Goal: Information Seeking & Learning: Learn about a topic

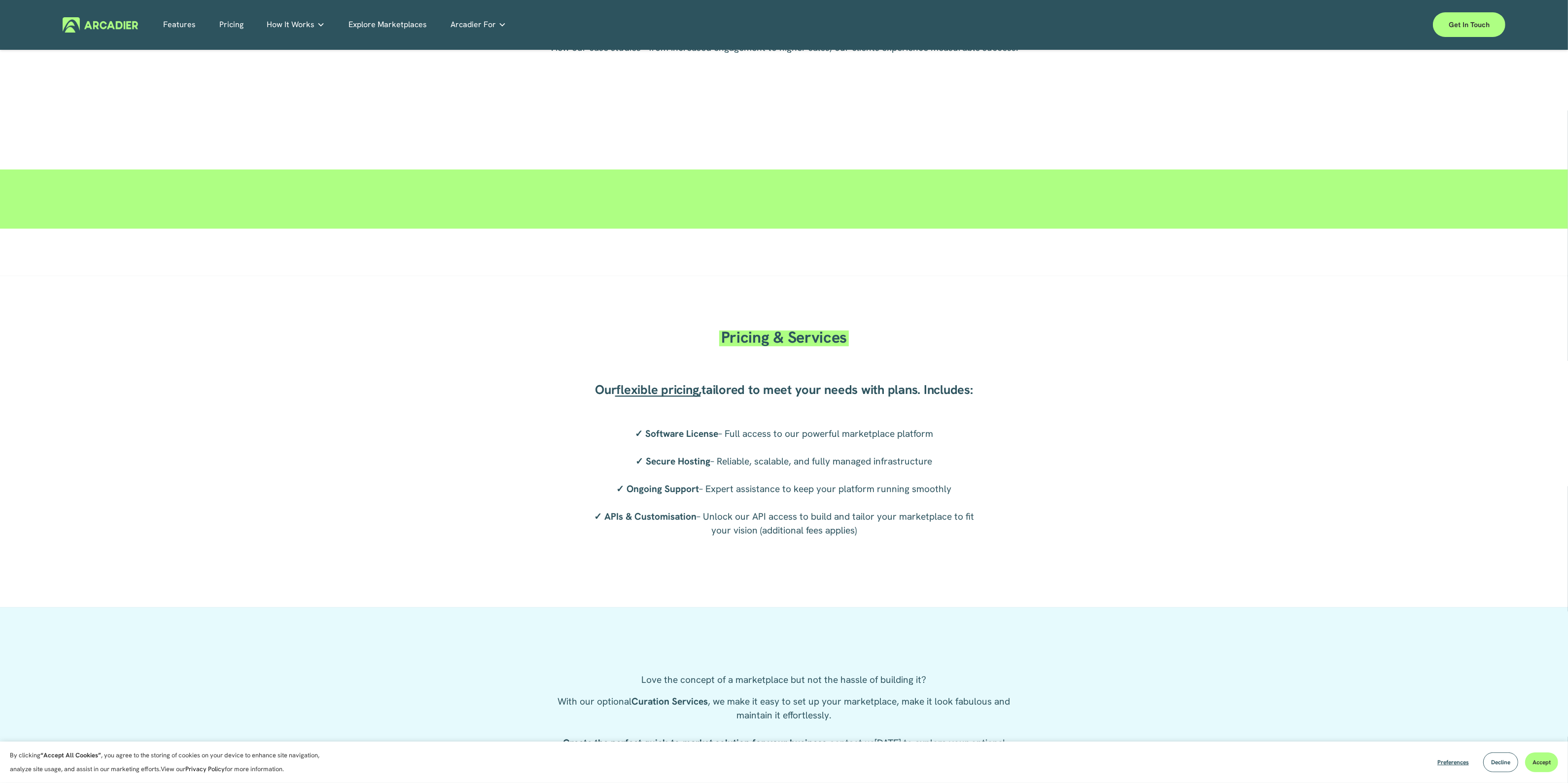
scroll to position [1746, 0]
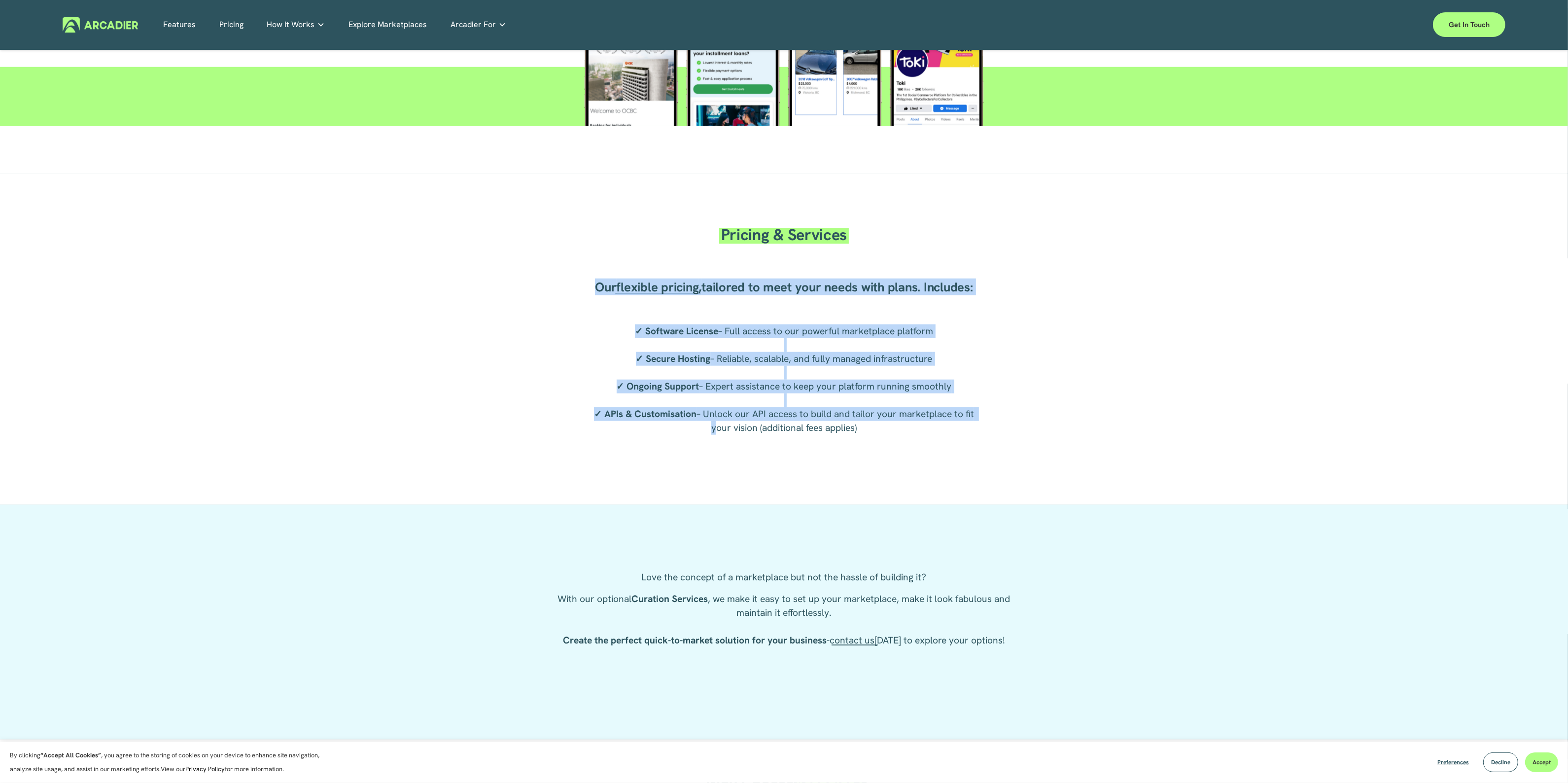
drag, startPoint x: 742, startPoint y: 286, endPoint x: 1062, endPoint y: 426, distance: 349.3
click at [1063, 424] on div "Pricing & Services Our flexible pricing , tailored to meet your needs with plan…" at bounding box center [784, 339] width 1568 height 237
drag, startPoint x: 1031, startPoint y: 437, endPoint x: 1023, endPoint y: 438, distance: 8.1
click at [1029, 438] on div "Pricing & Services Our flexible pricing , tailored to meet your needs with plan…" at bounding box center [784, 339] width 1568 height 237
click at [889, 433] on p "✓ Software License – Full access to our powerful marketplace platform ✓ Secure …" at bounding box center [784, 379] width 394 height 110
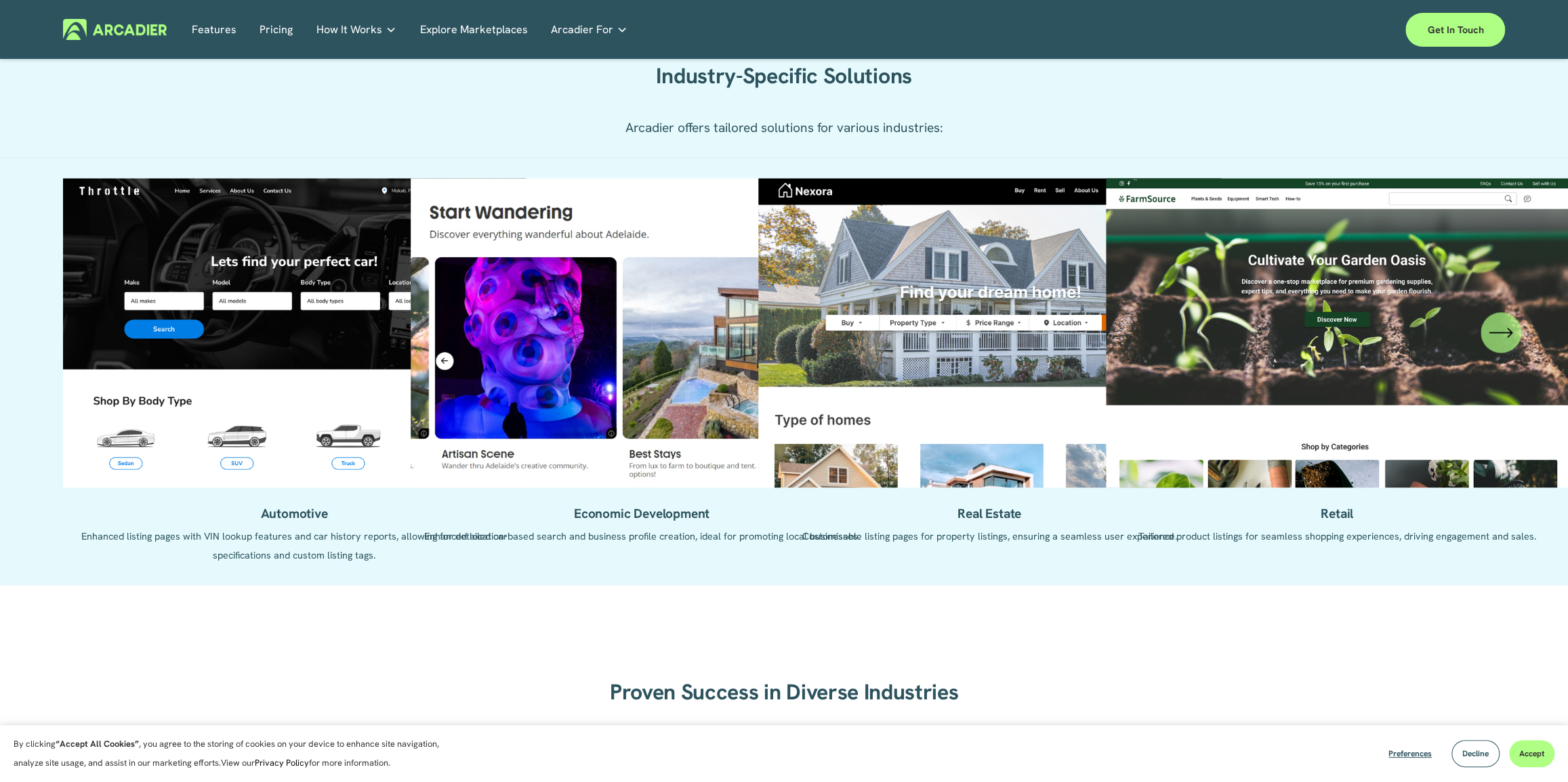
scroll to position [1322, 0]
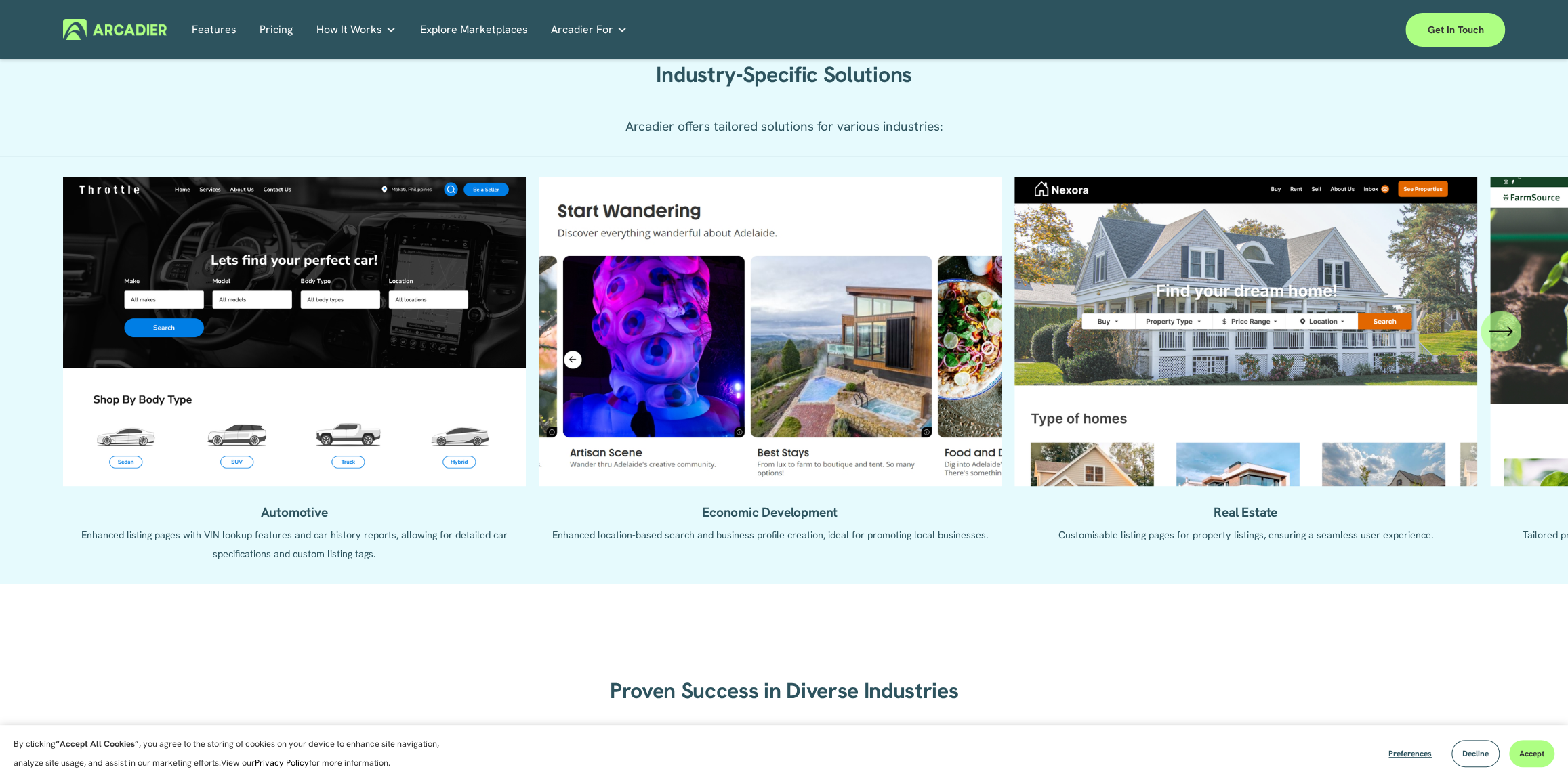
click at [216, 267] on ul "Automotive Enhanced listing pages with VIN lookup features and car history repo…" at bounding box center [784, 370] width 1442 height 386
drag, startPoint x: 296, startPoint y: 514, endPoint x: 298, endPoint y: 453, distance: 61.0
click at [295, 509] on ul "Automotive Enhanced listing pages with VIN lookup features and car history repo…" at bounding box center [784, 370] width 1442 height 386
click at [282, 29] on link "Pricing" at bounding box center [276, 29] width 33 height 21
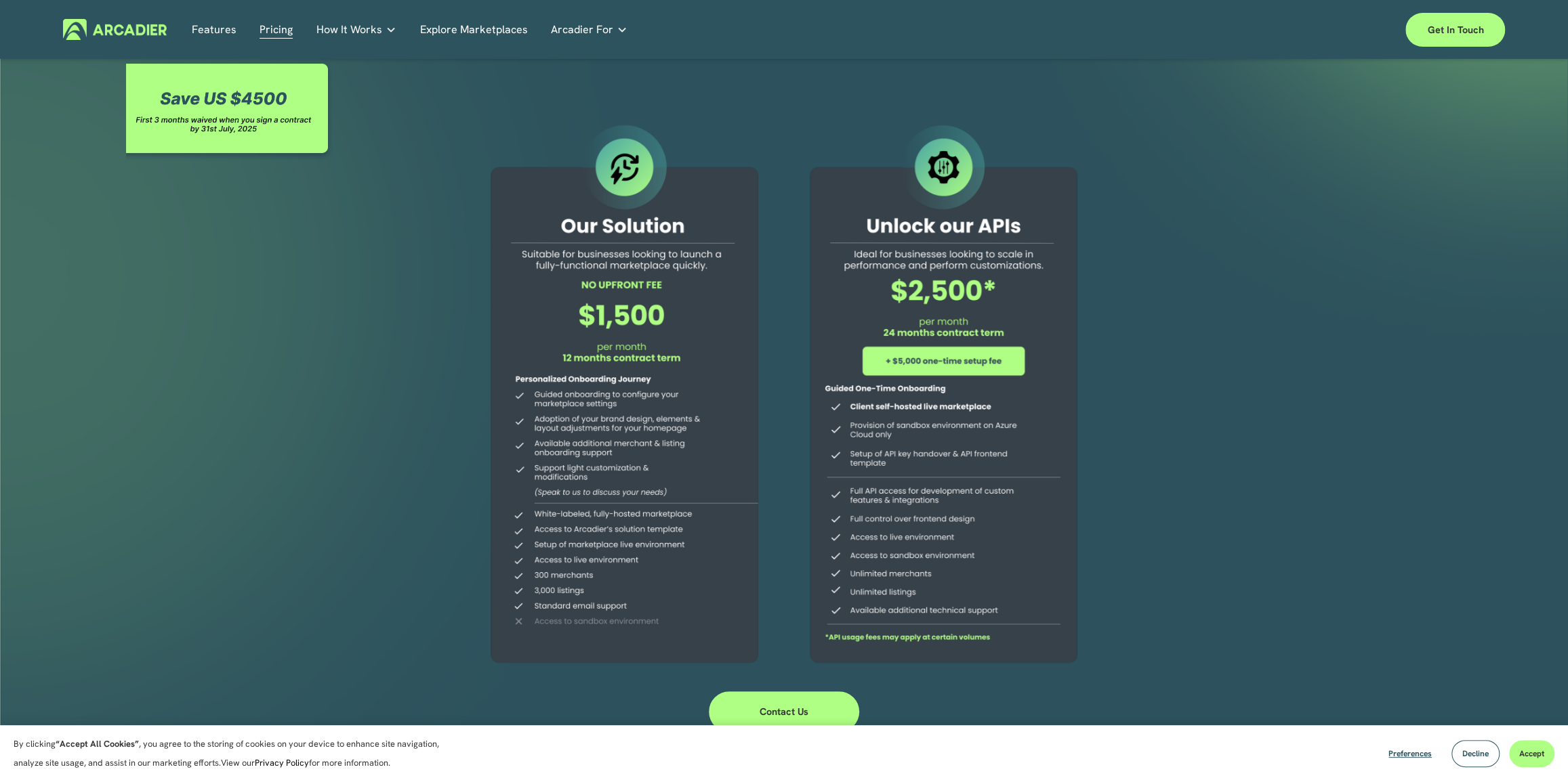
drag, startPoint x: 566, startPoint y: 287, endPoint x: 726, endPoint y: 356, distance: 174.2
click at [732, 356] on div at bounding box center [624, 396] width 310 height 550
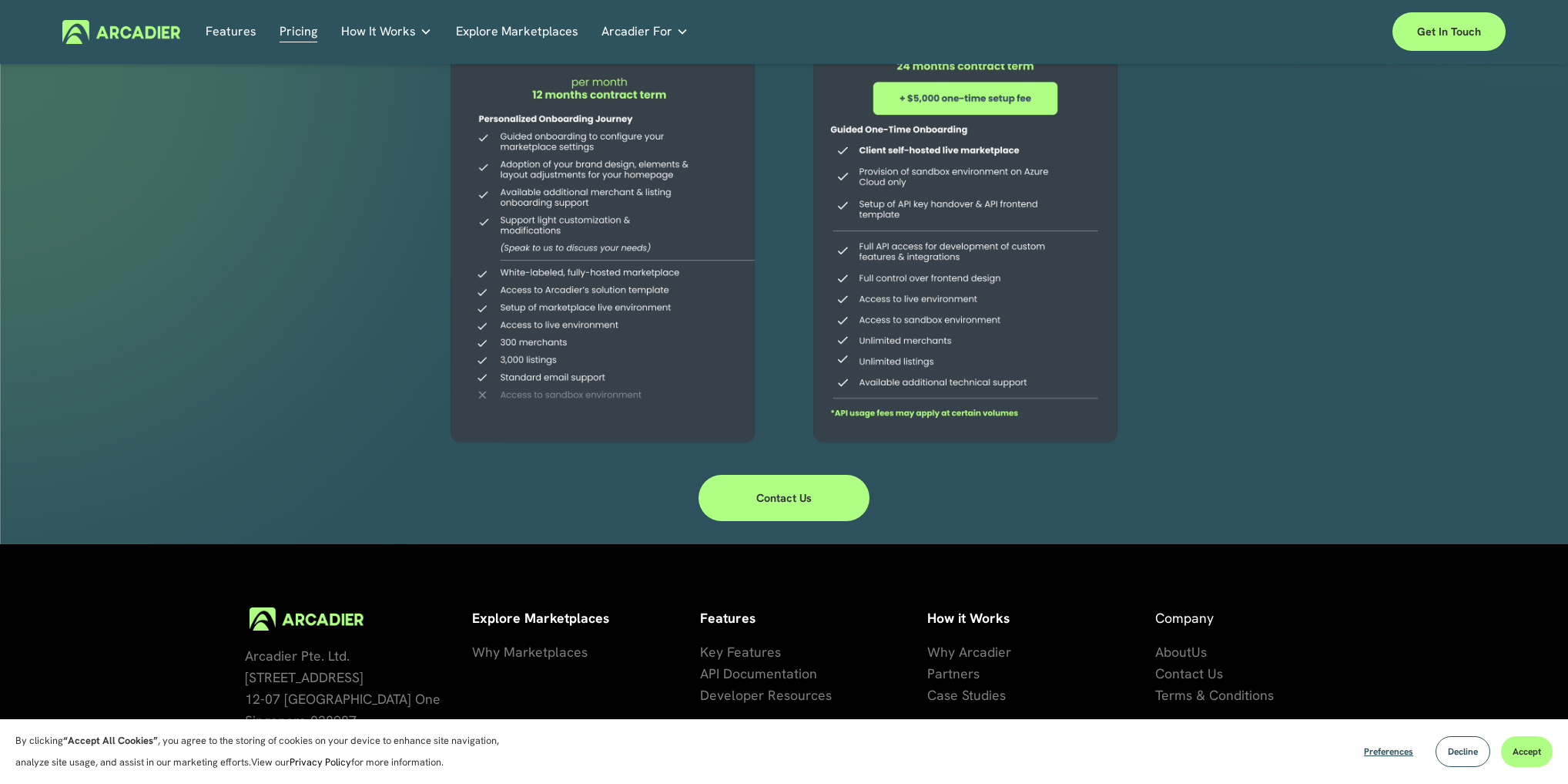
scroll to position [205, 0]
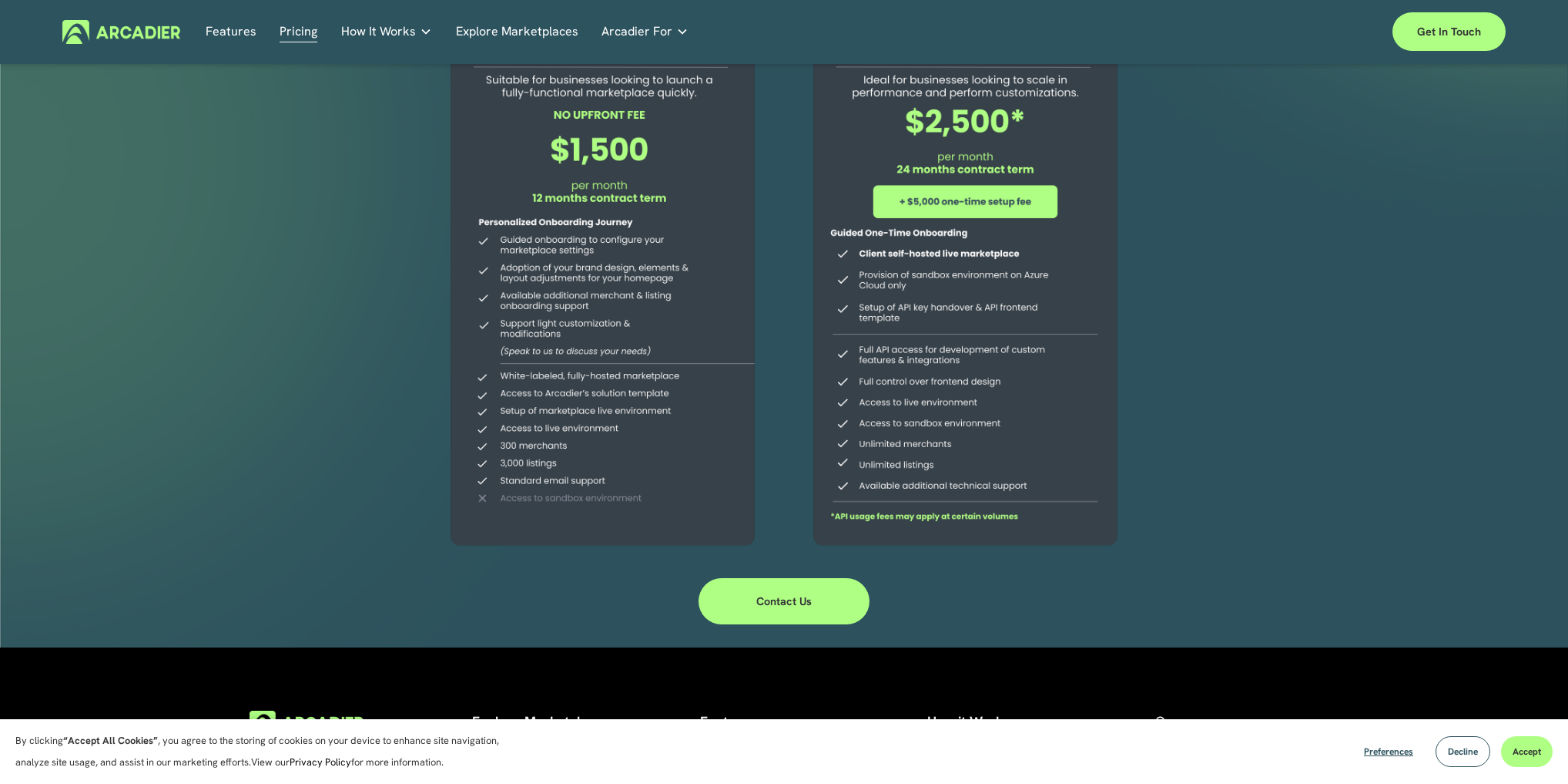
drag, startPoint x: 503, startPoint y: 462, endPoint x: 610, endPoint y: 468, distance: 107.2
click at [610, 468] on div at bounding box center [603, 242] width 352 height 626
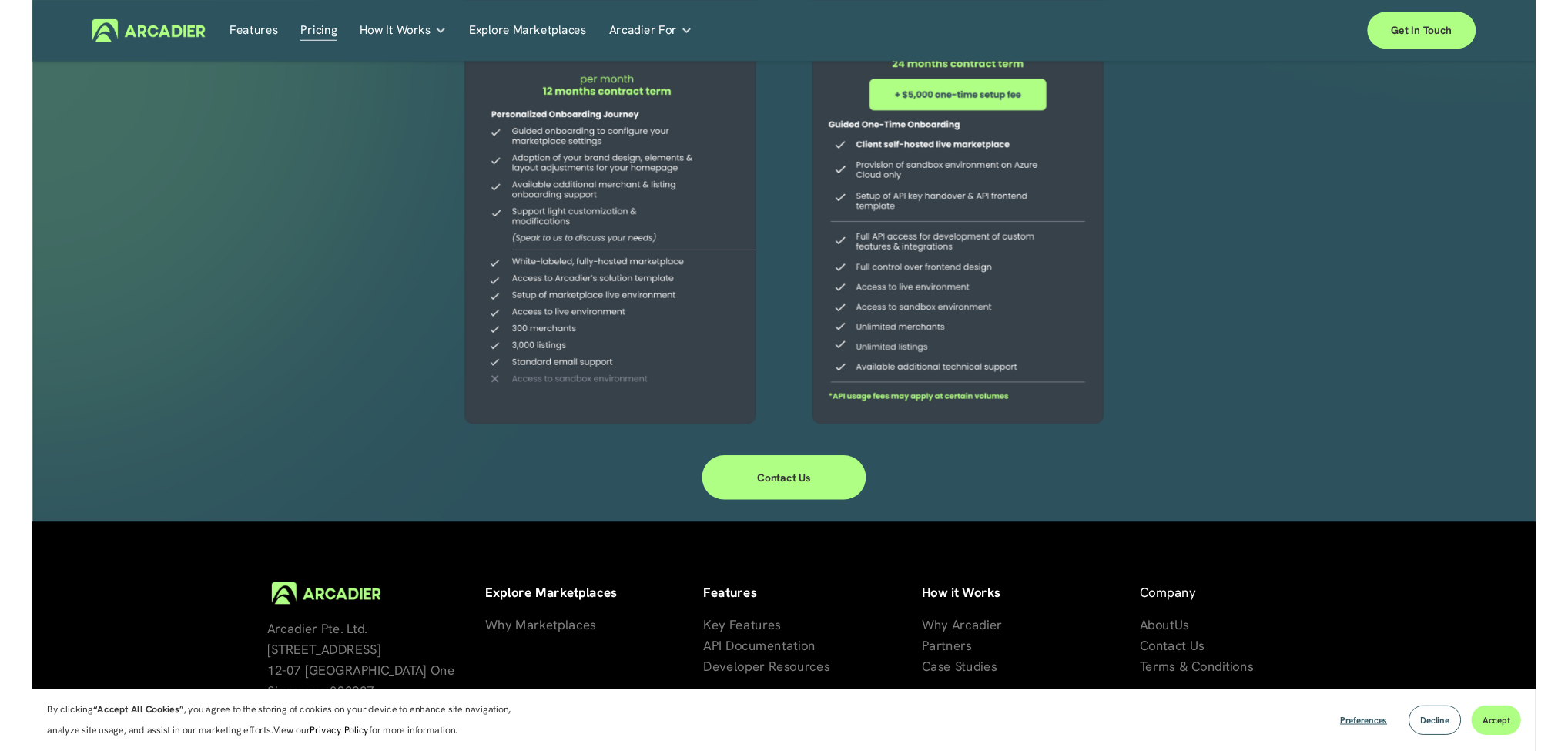
scroll to position [103, 0]
